Goal: Communication & Community: Answer question/provide support

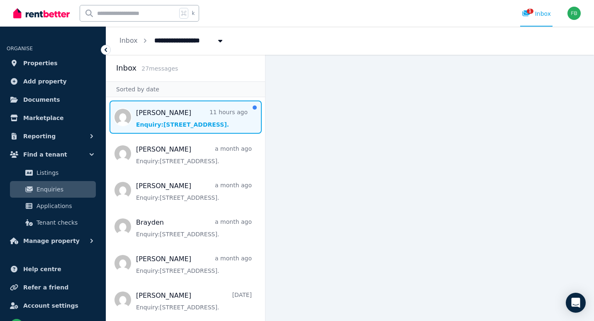
click at [172, 119] on span "Message list" at bounding box center [185, 116] width 159 height 33
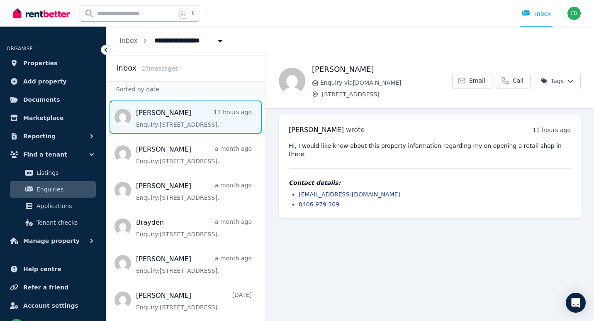
click at [373, 44] on div "**********" at bounding box center [350, 41] width 488 height 28
drag, startPoint x: 200, startPoint y: 114, endPoint x: 445, endPoint y: 1, distance: 269.9
click at [328, 40] on div "**********" at bounding box center [350, 41] width 488 height 28
